Goal: Task Accomplishment & Management: Use online tool/utility

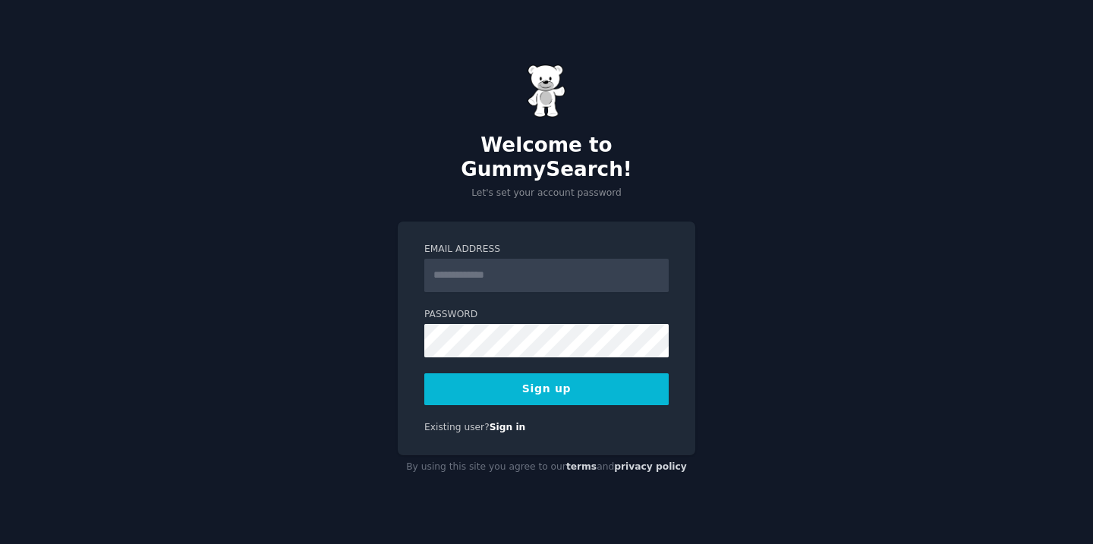
type input "**********"
click at [528, 377] on button "Sign up" at bounding box center [546, 389] width 244 height 32
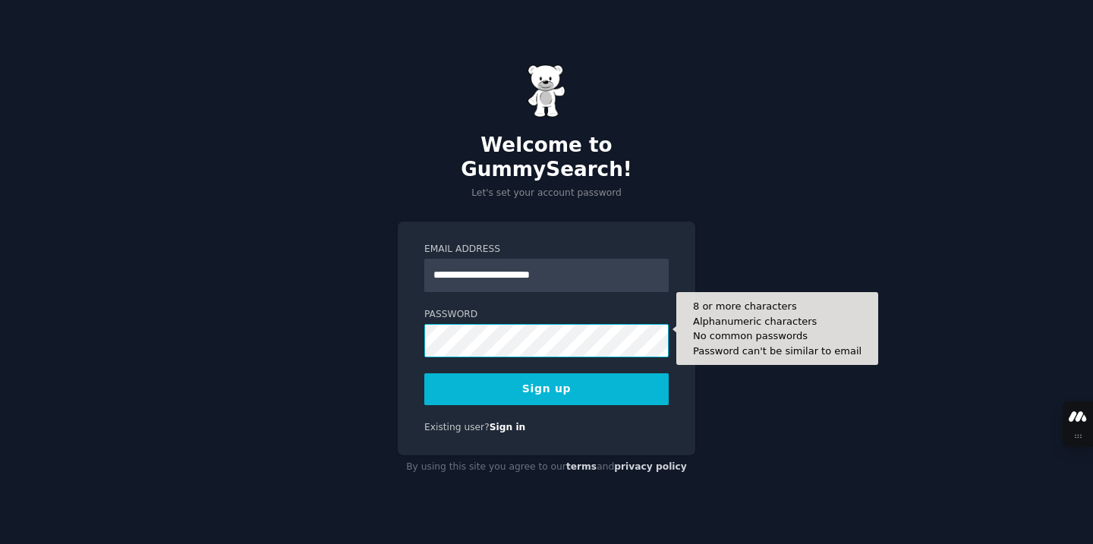
click at [424, 373] on button "Sign up" at bounding box center [546, 389] width 244 height 32
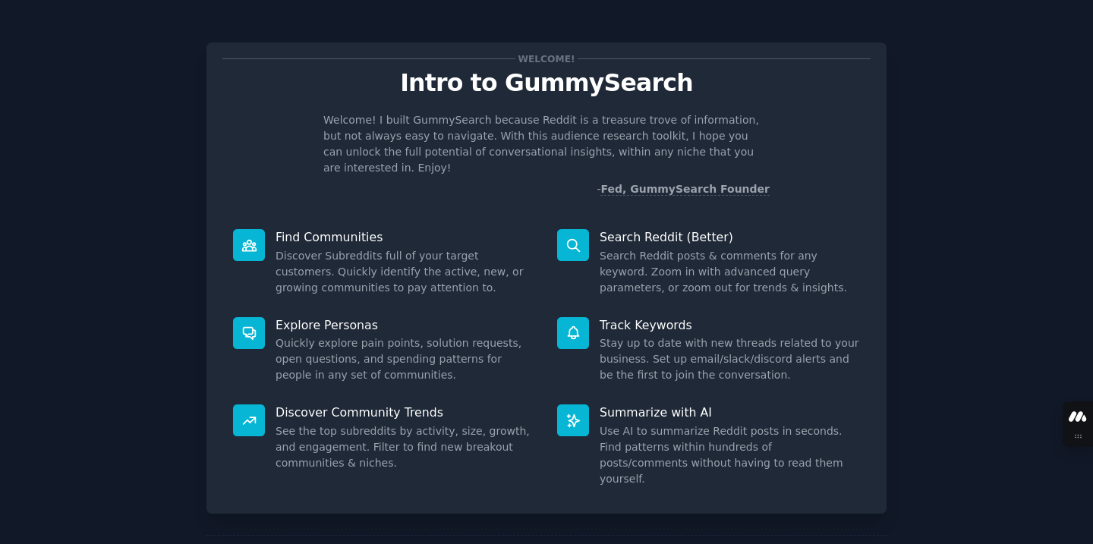
scroll to position [49, 0]
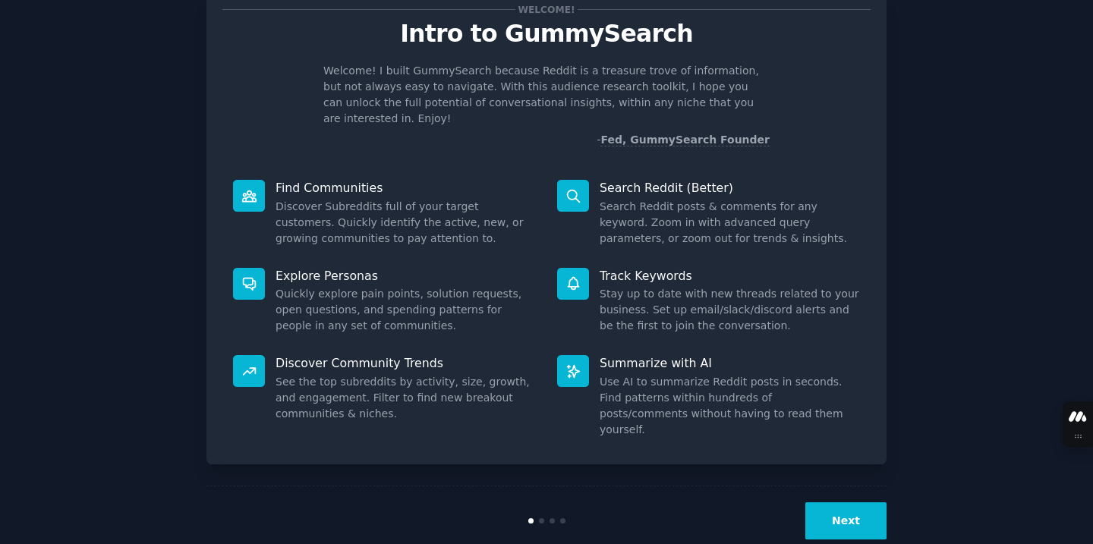
click at [828, 502] on button "Next" at bounding box center [845, 520] width 81 height 37
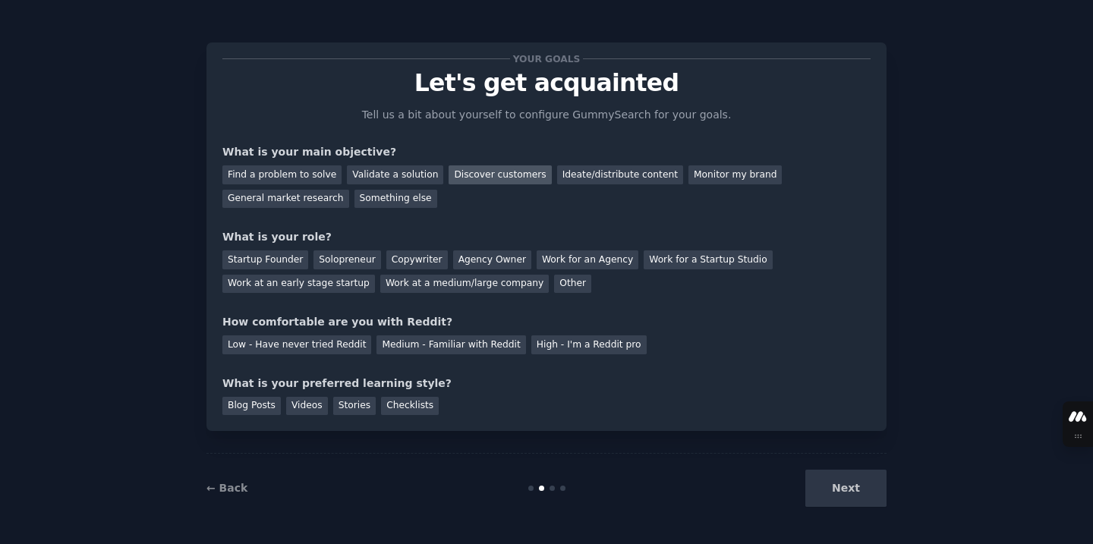
click at [487, 172] on div "Discover customers" at bounding box center [499, 174] width 102 height 19
click at [260, 257] on div "Startup Founder" at bounding box center [265, 259] width 86 height 19
click at [581, 351] on div "High - I'm a Reddit pro" at bounding box center [588, 344] width 115 height 19
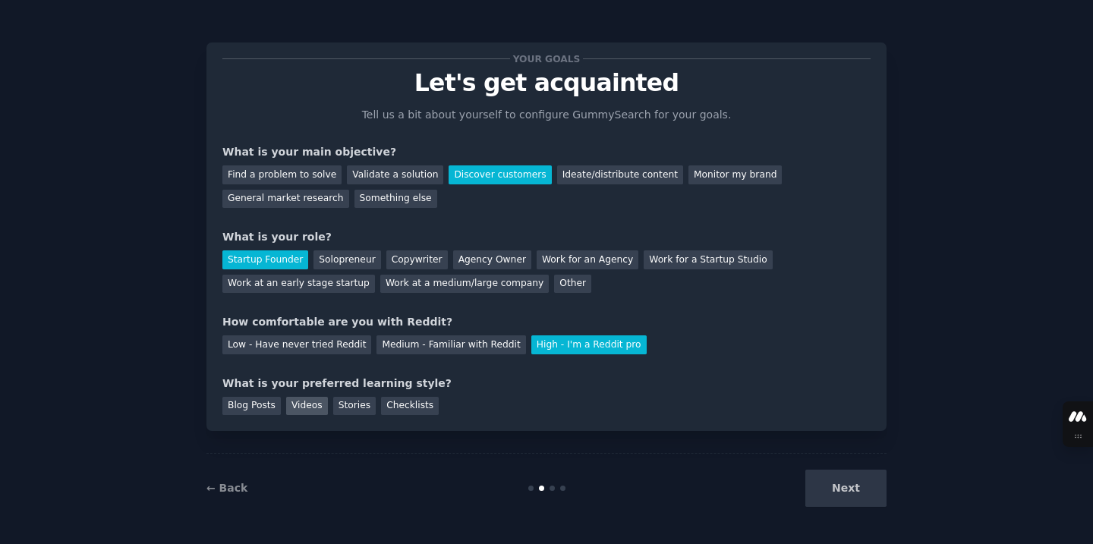
click at [306, 410] on div "Videos" at bounding box center [307, 406] width 42 height 19
click at [866, 489] on button "Next" at bounding box center [845, 488] width 81 height 37
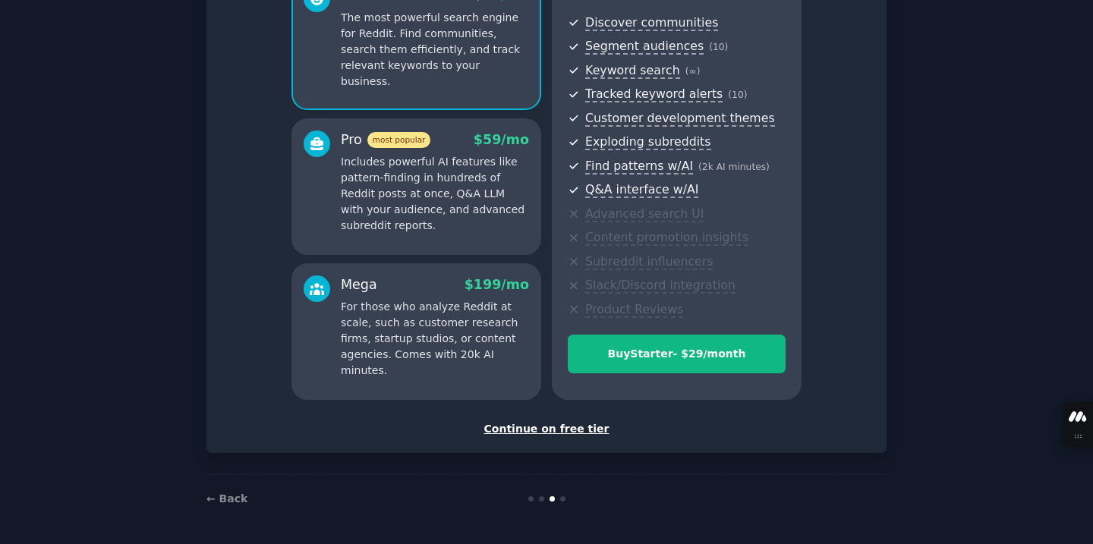
scroll to position [161, 0]
click at [525, 426] on div "Continue on free tier" at bounding box center [546, 431] width 648 height 16
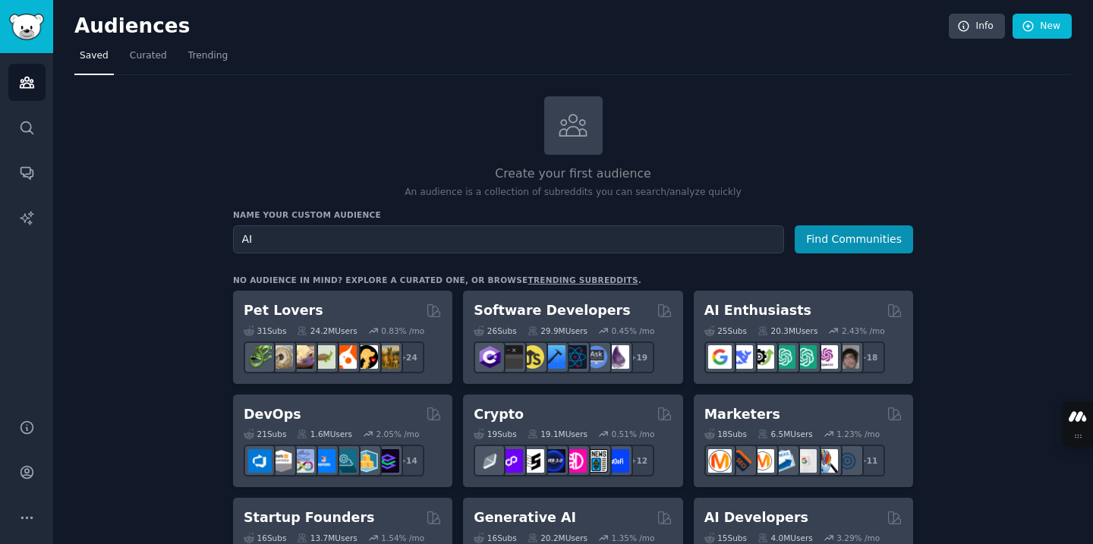
type input "A"
type input "ai ad network"
click at [794, 225] on button "Find Communities" at bounding box center [853, 239] width 118 height 28
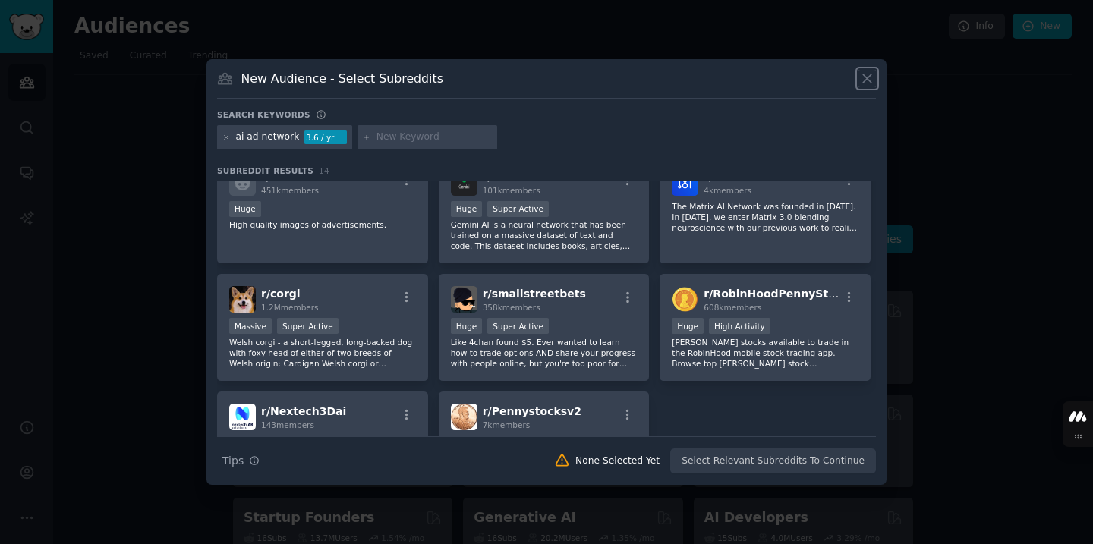
scroll to position [336, 0]
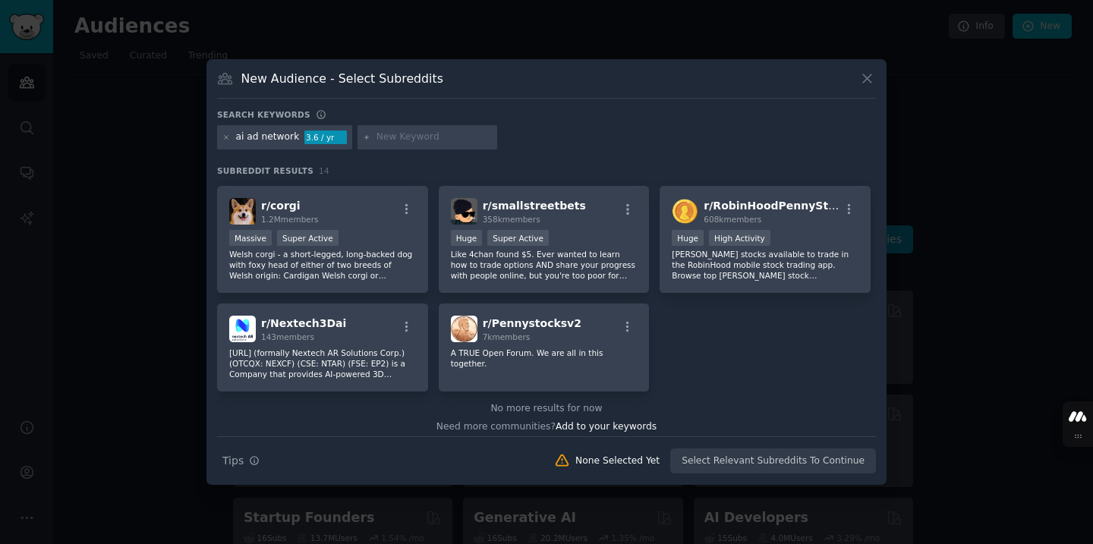
click at [744, 459] on div "Search Tips Tips None Selected Yet Select Relevant Subreddits To Continue" at bounding box center [546, 455] width 659 height 38
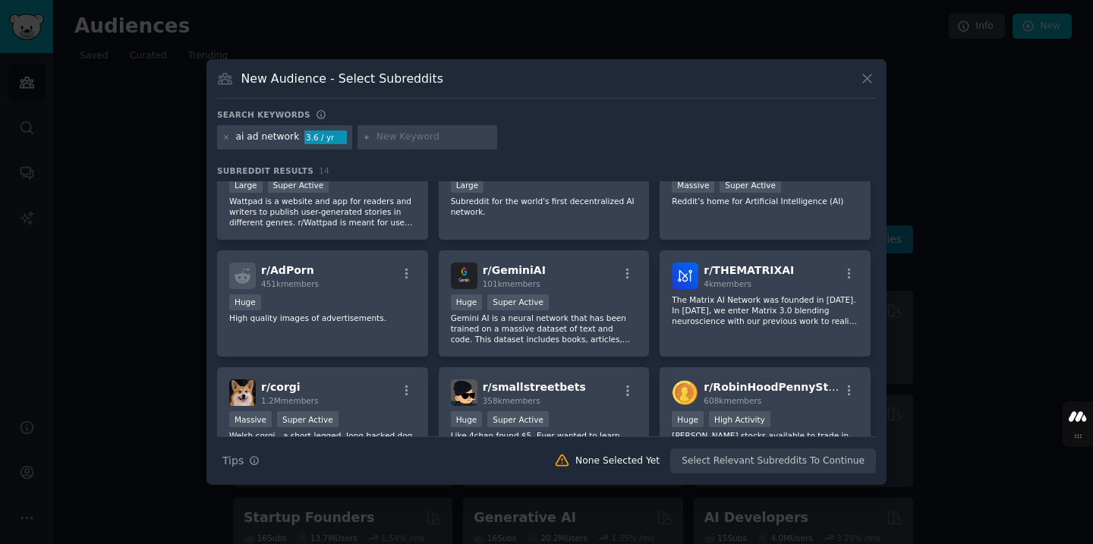
scroll to position [0, 0]
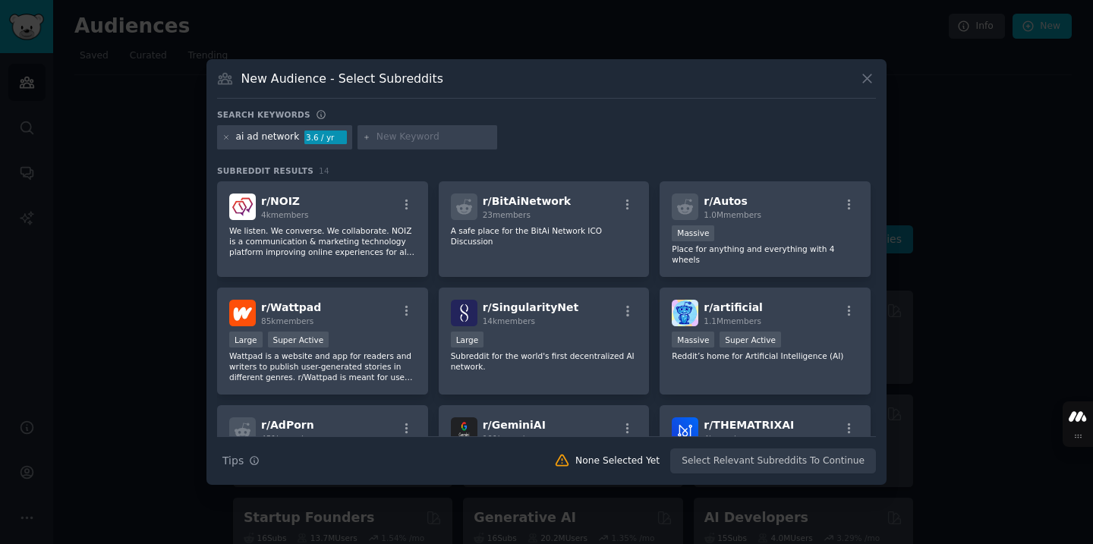
click at [271, 75] on h3 "New Audience - Select Subreddits" at bounding box center [342, 79] width 202 height 16
click at [259, 134] on div "ai ad network" at bounding box center [268, 138] width 64 height 14
click at [226, 140] on icon at bounding box center [226, 138] width 8 height 8
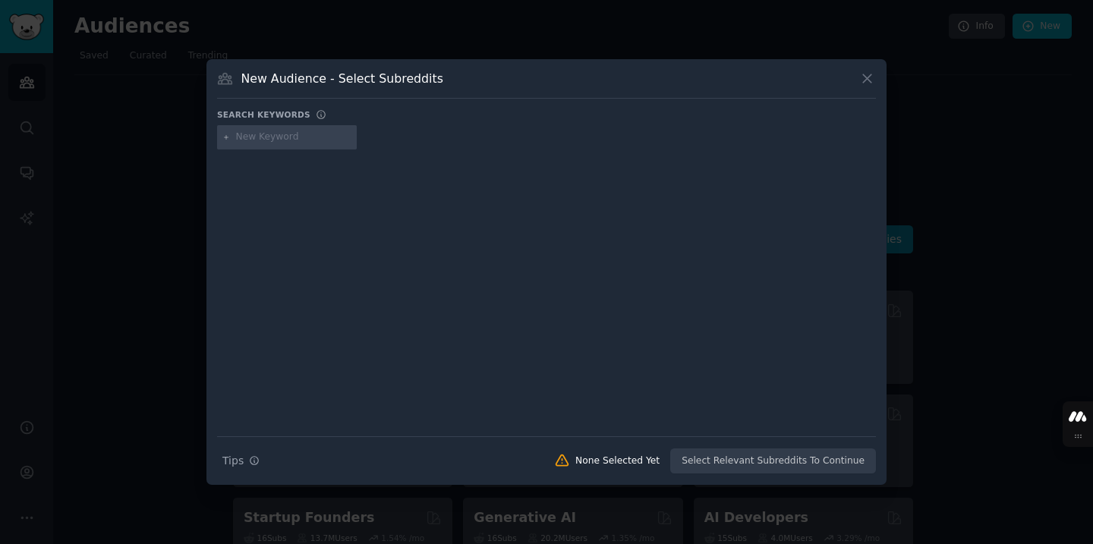
click at [256, 145] on div at bounding box center [287, 137] width 140 height 24
click at [256, 140] on input "text" at bounding box center [293, 138] width 115 height 14
click at [247, 155] on div at bounding box center [546, 282] width 659 height 255
click at [249, 134] on input "monitize ai tool" at bounding box center [293, 138] width 115 height 14
click at [258, 153] on div "monitize ai tool" at bounding box center [546, 140] width 659 height 30
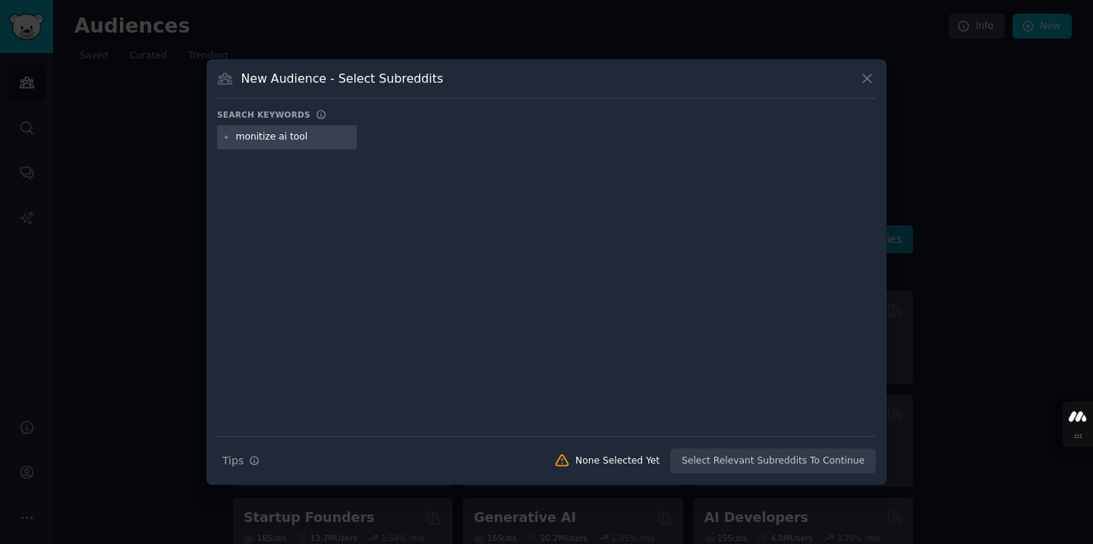
click at [253, 136] on input "monitize ai tool" at bounding box center [293, 138] width 115 height 14
click at [287, 136] on input "monitize ai tool" at bounding box center [293, 138] width 115 height 14
paste input "e"
type input "monetize ai tool"
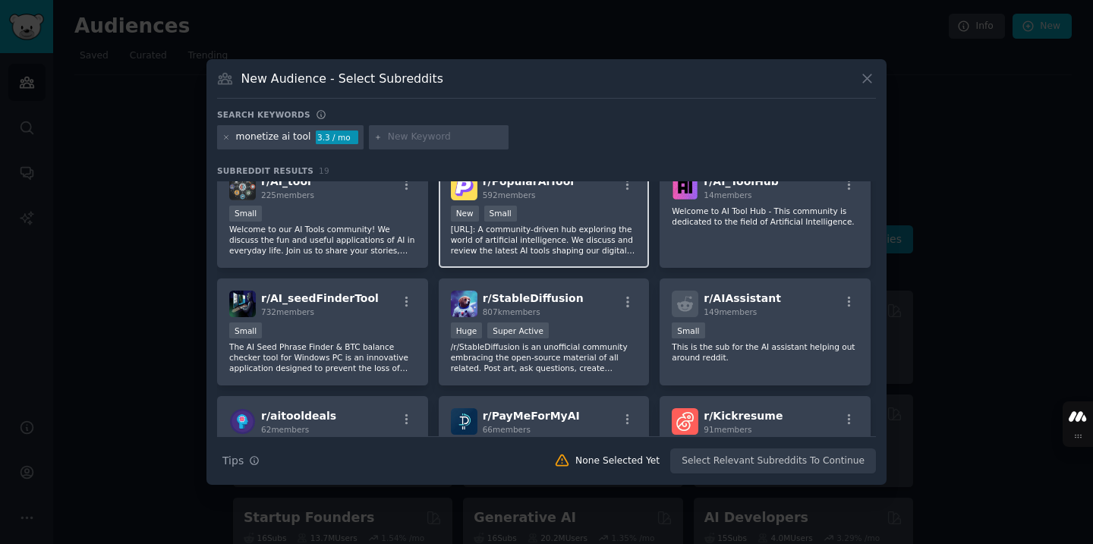
scroll to position [25, 0]
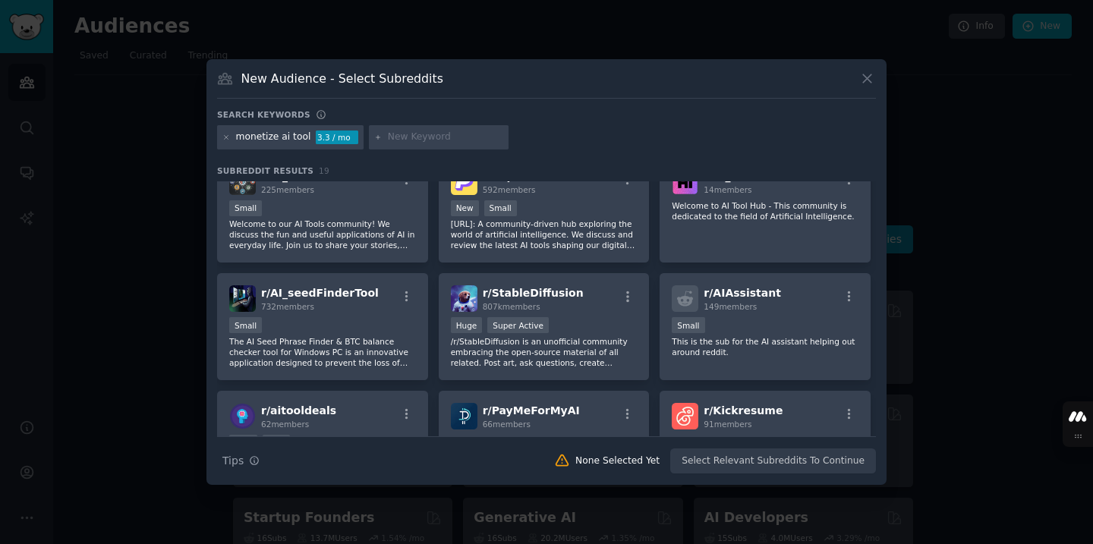
click at [397, 141] on input "text" at bounding box center [445, 138] width 115 height 14
type input "saas"
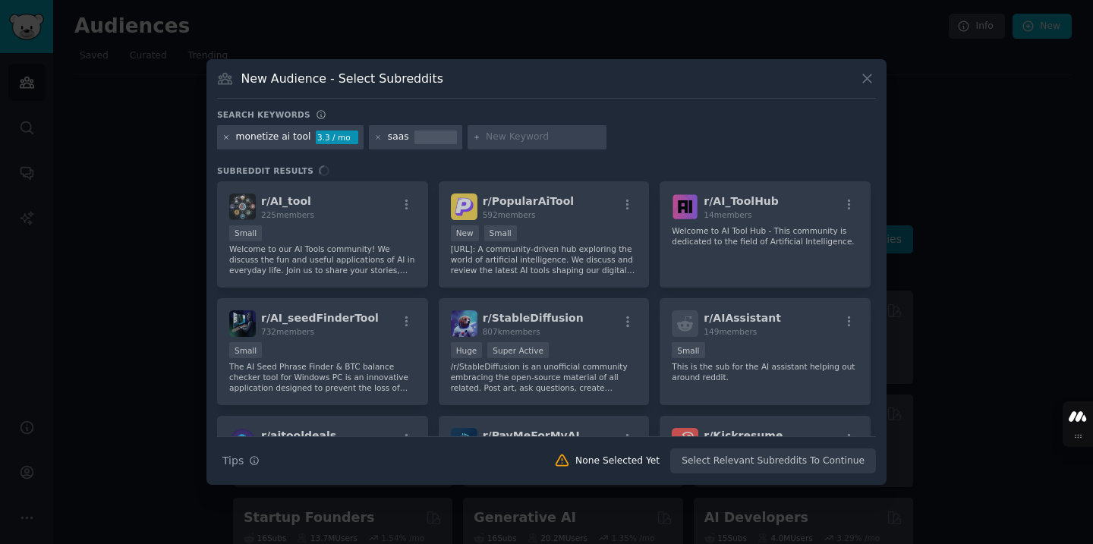
click at [226, 138] on icon at bounding box center [226, 138] width 8 height 8
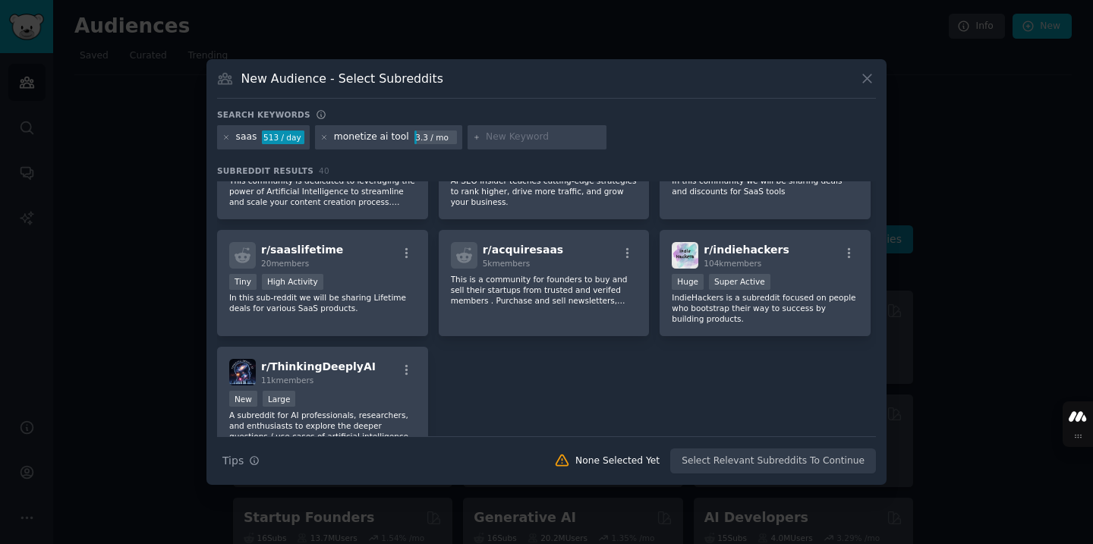
scroll to position [1429, 0]
